Goal: Transaction & Acquisition: Subscribe to service/newsletter

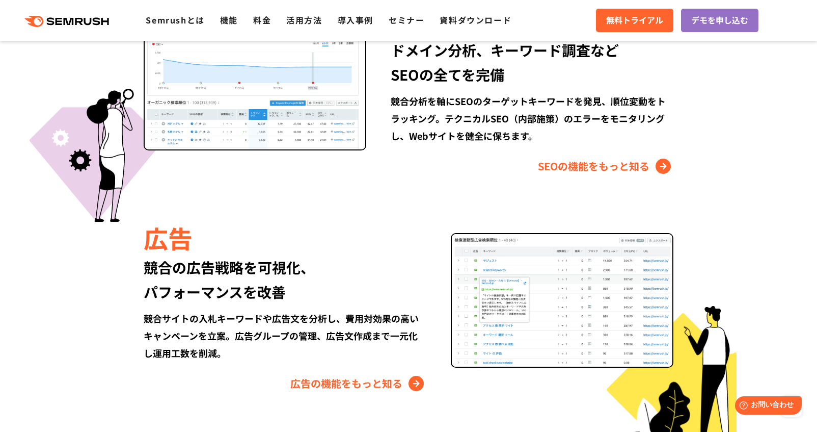
click at [44, 19] on icon ".cls {fill: #FF642D;}" at bounding box center [67, 21] width 115 height 11
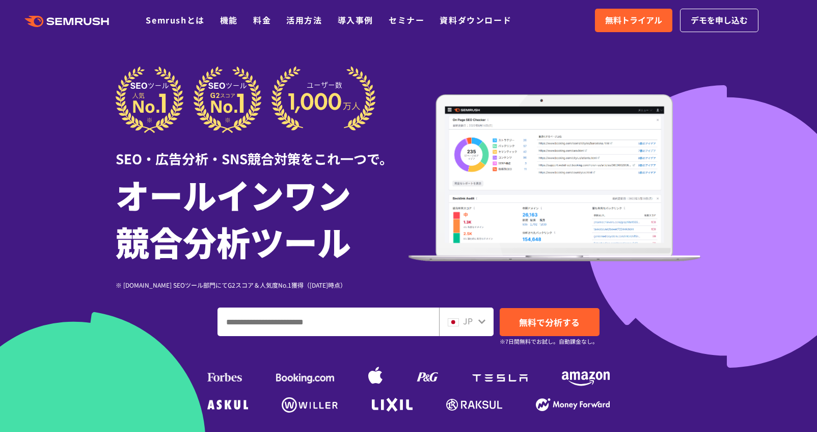
click at [59, 78] on div at bounding box center [408, 284] width 817 height 568
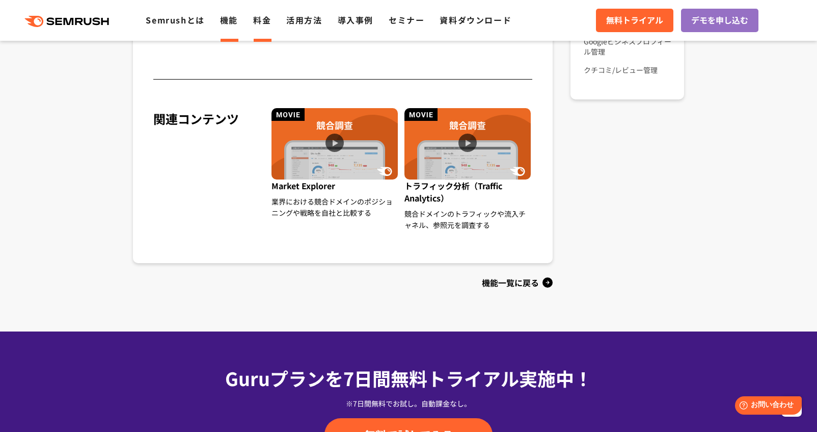
click at [270, 24] on link "料金" at bounding box center [262, 20] width 18 height 12
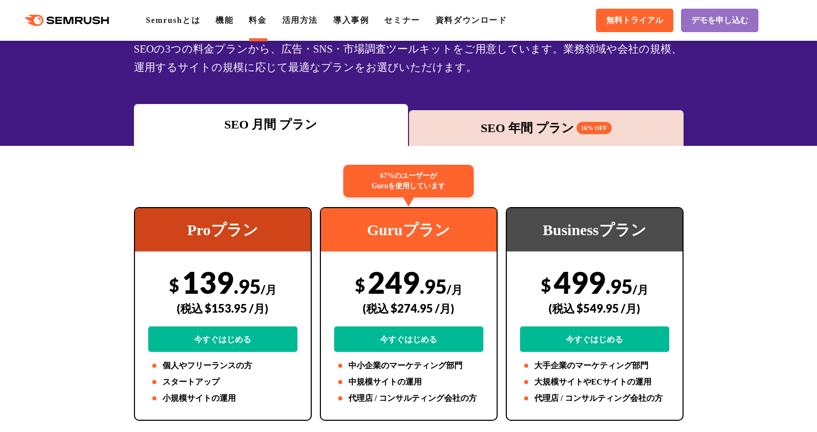
scroll to position [51, 0]
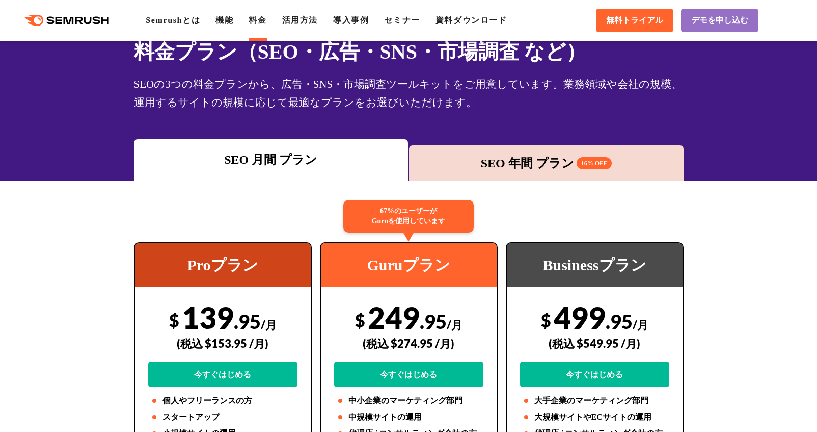
click at [528, 162] on div "SEO 年間 プラン 16% OFF" at bounding box center [546, 163] width 264 height 18
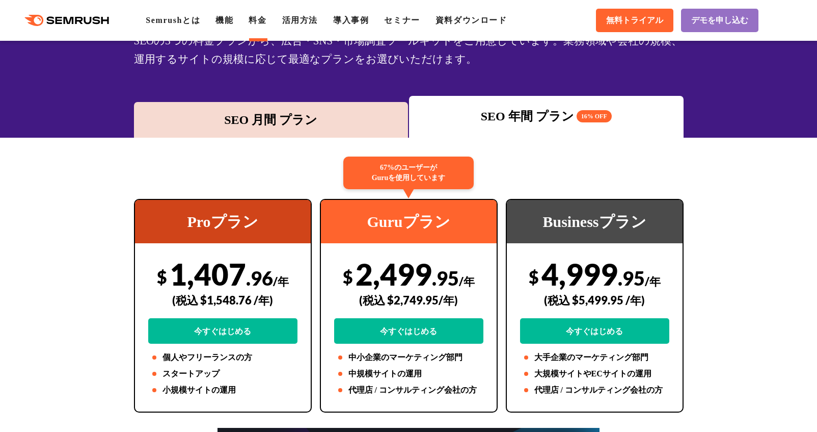
scroll to position [0, 0]
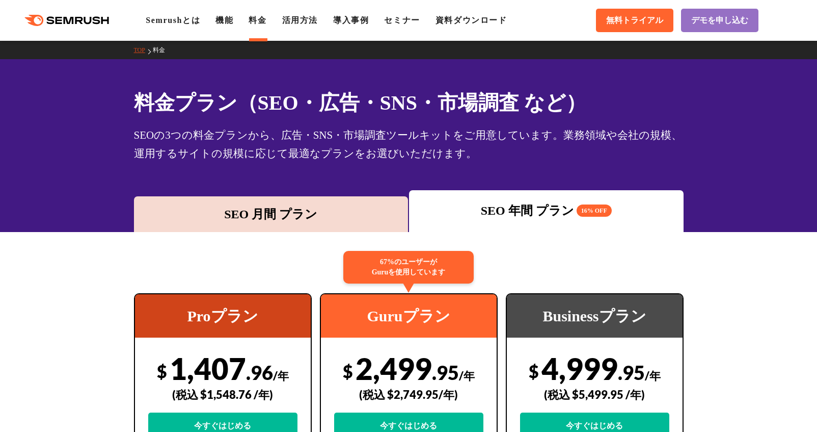
click at [316, 225] on div "SEO 月間 プラン" at bounding box center [271, 214] width 275 height 36
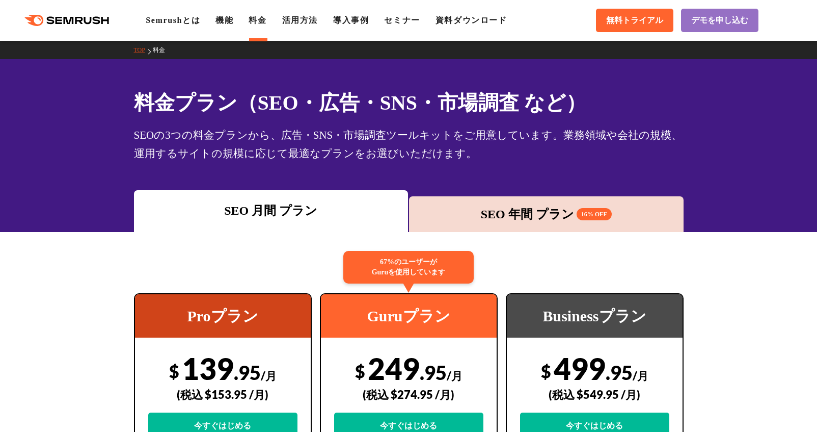
scroll to position [153, 0]
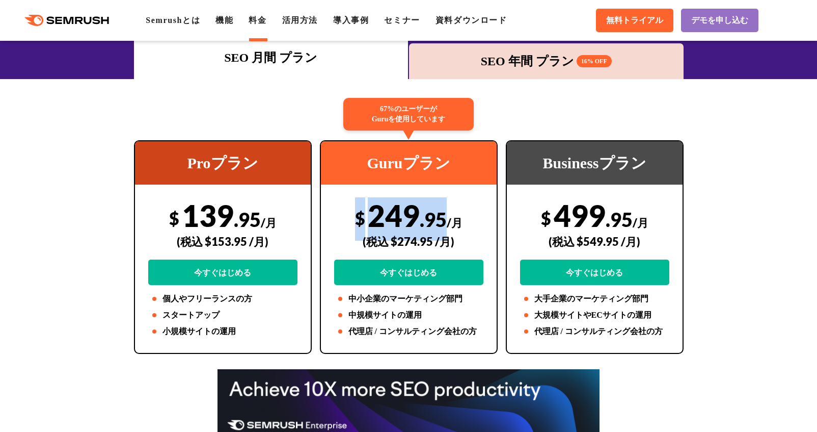
drag, startPoint x: 353, startPoint y: 216, endPoint x: 446, endPoint y: 214, distance: 93.3
click at [446, 214] on div "$ 249 .95 /月 (税込 $274.95 /月) 今すぐはじめる" at bounding box center [408, 241] width 149 height 88
copy div "$ 249 .95"
